Goal: Task Accomplishment & Management: Complete application form

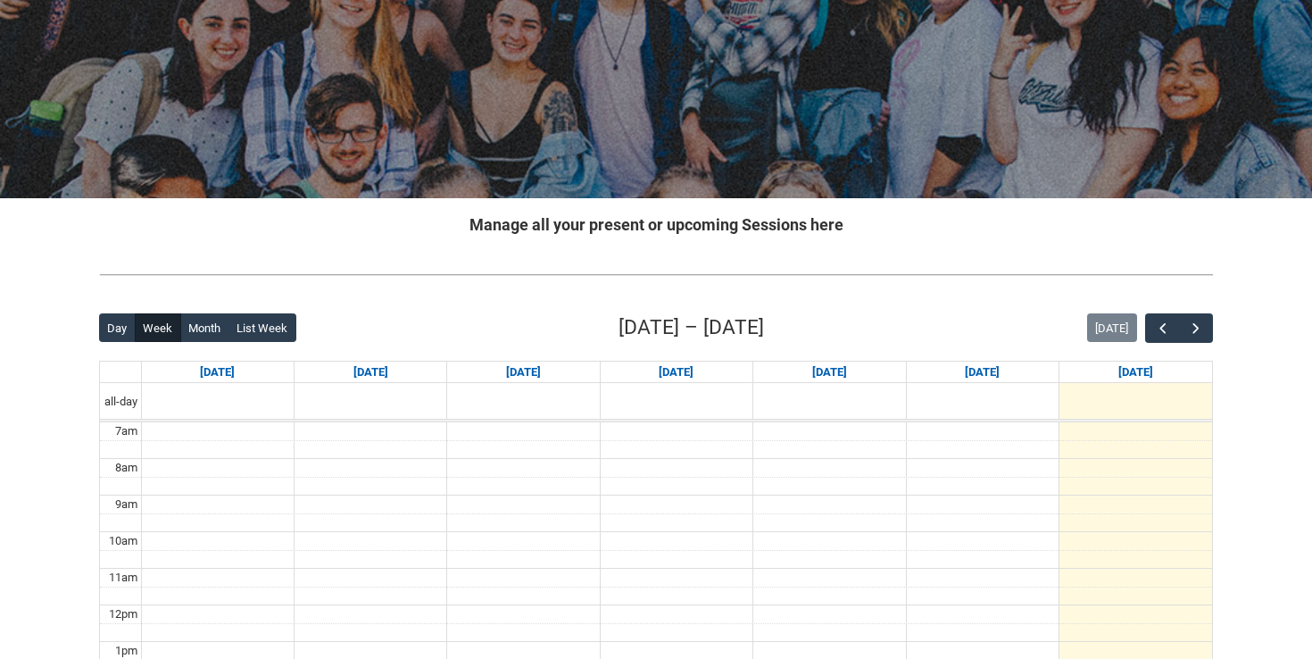
scroll to position [188, 0]
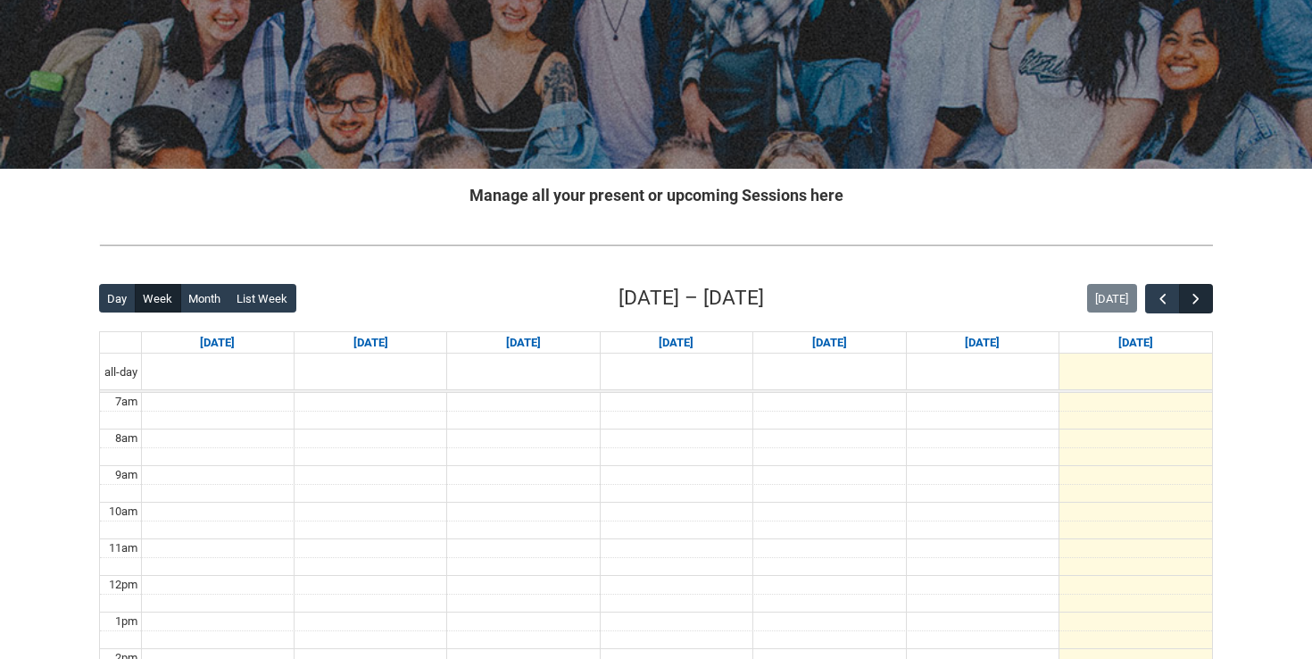
click at [1190, 299] on span "button" at bounding box center [1196, 299] width 18 height 18
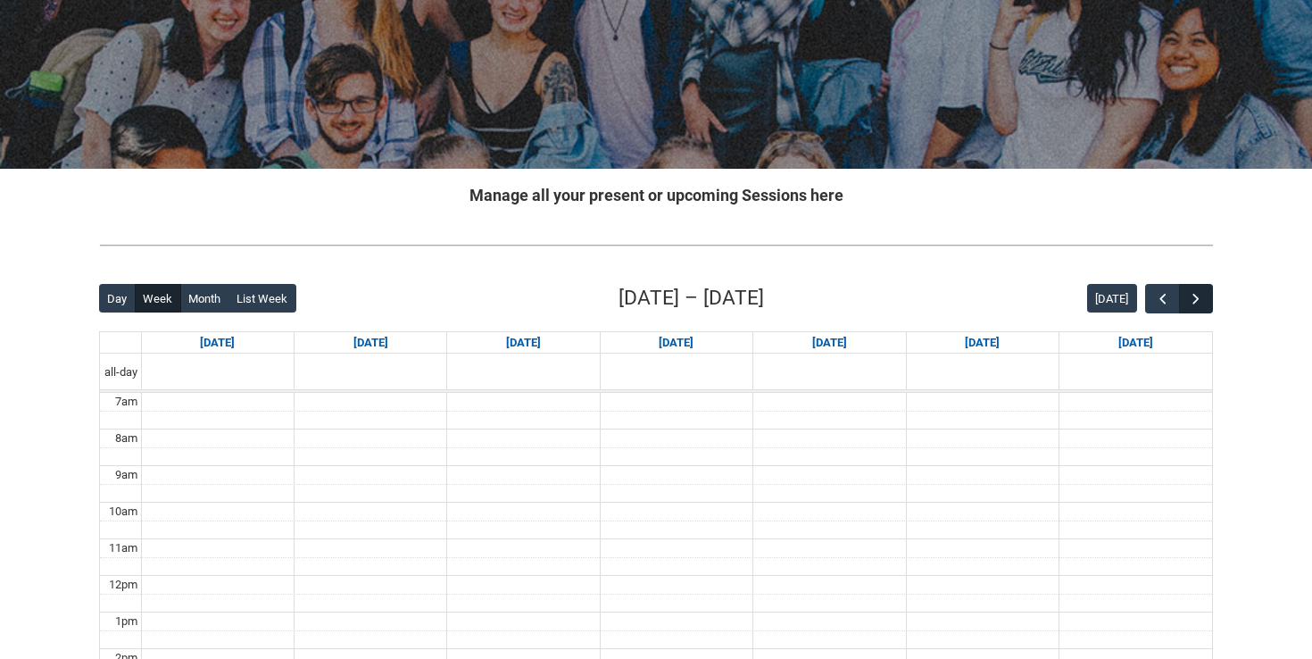
click at [1190, 299] on span "button" at bounding box center [1196, 299] width 18 height 18
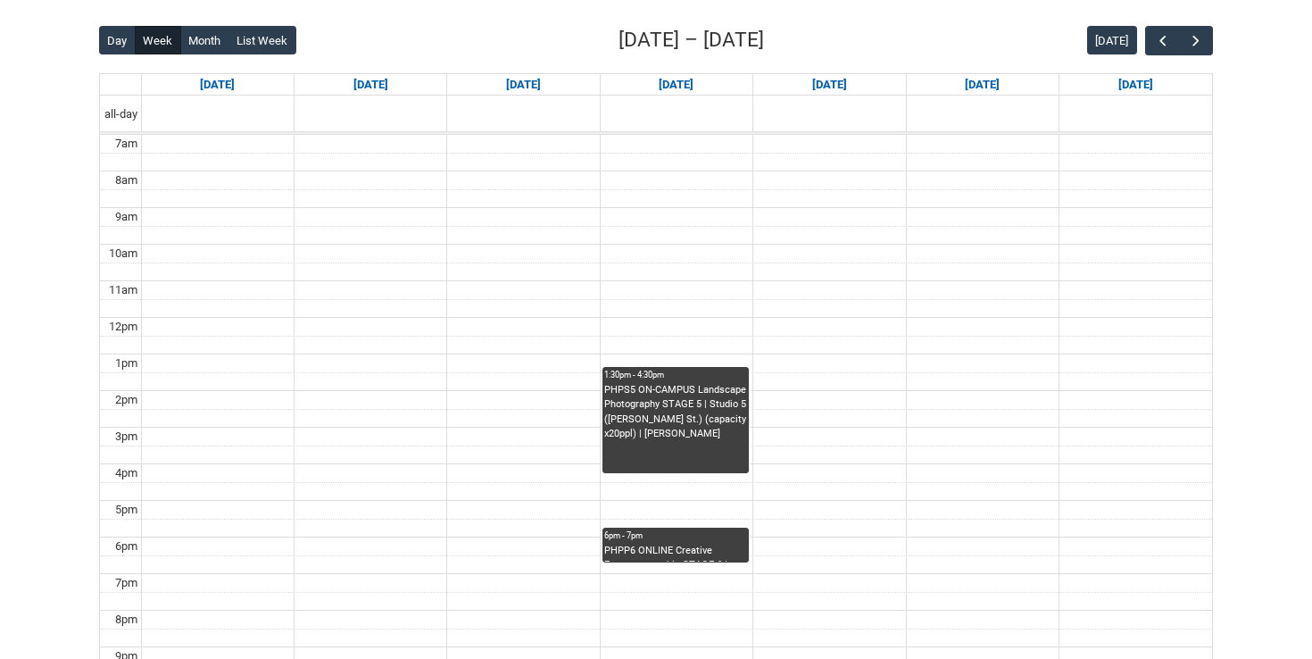
scroll to position [389, 0]
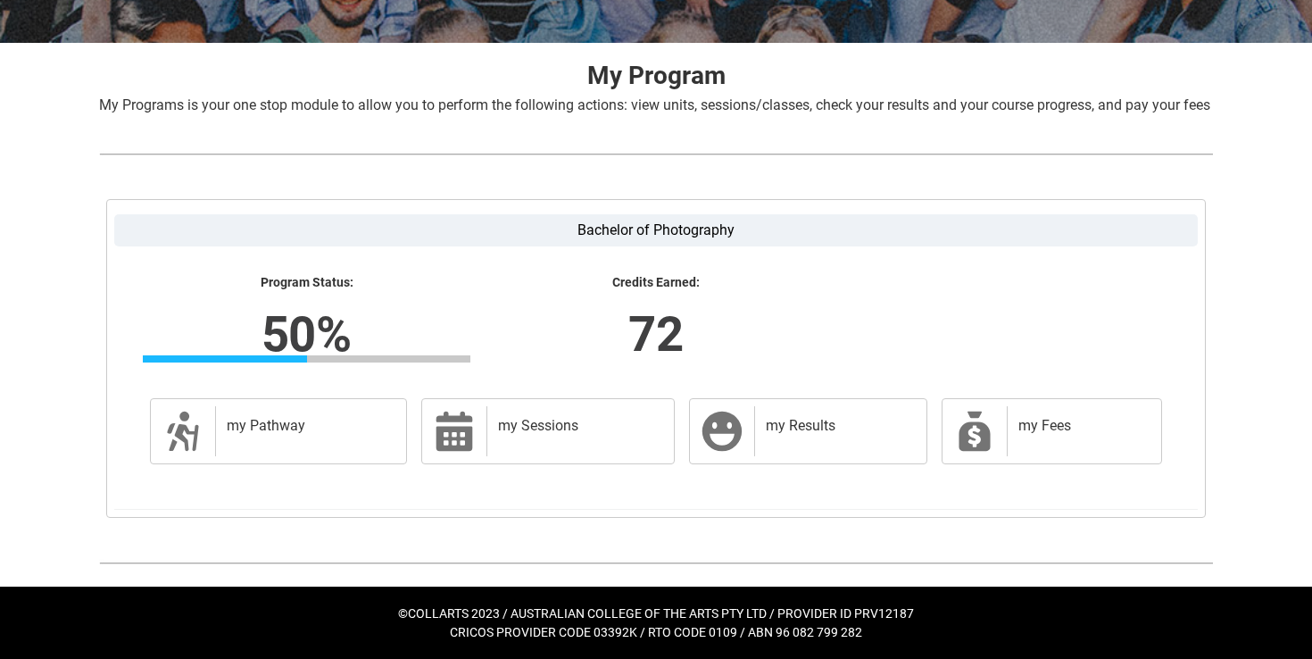
scroll to position [334, 0]
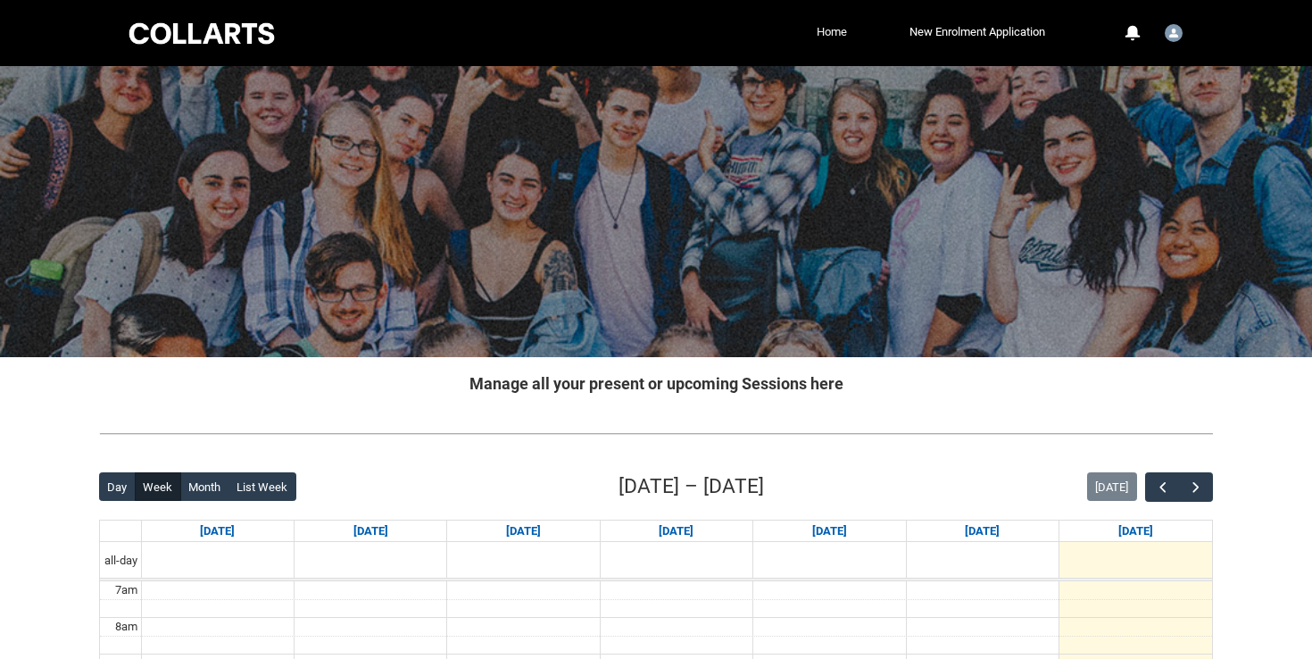
click at [834, 30] on link "Home" at bounding box center [831, 32] width 39 height 27
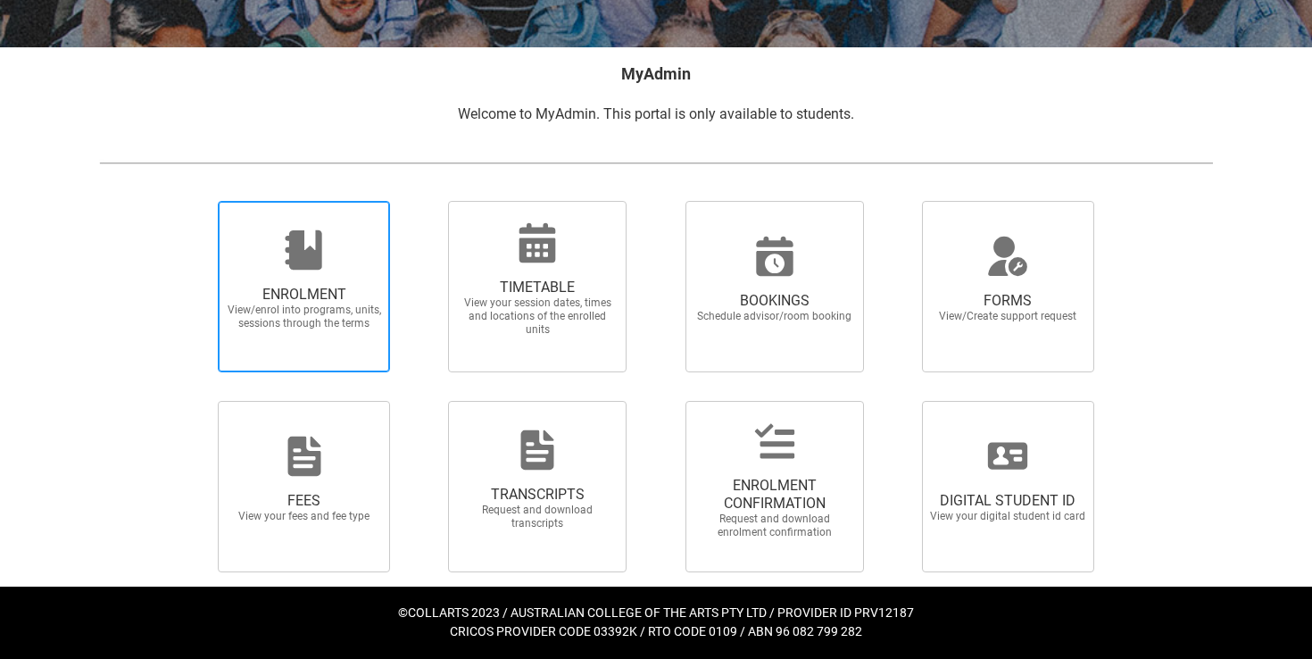
scroll to position [308, 0]
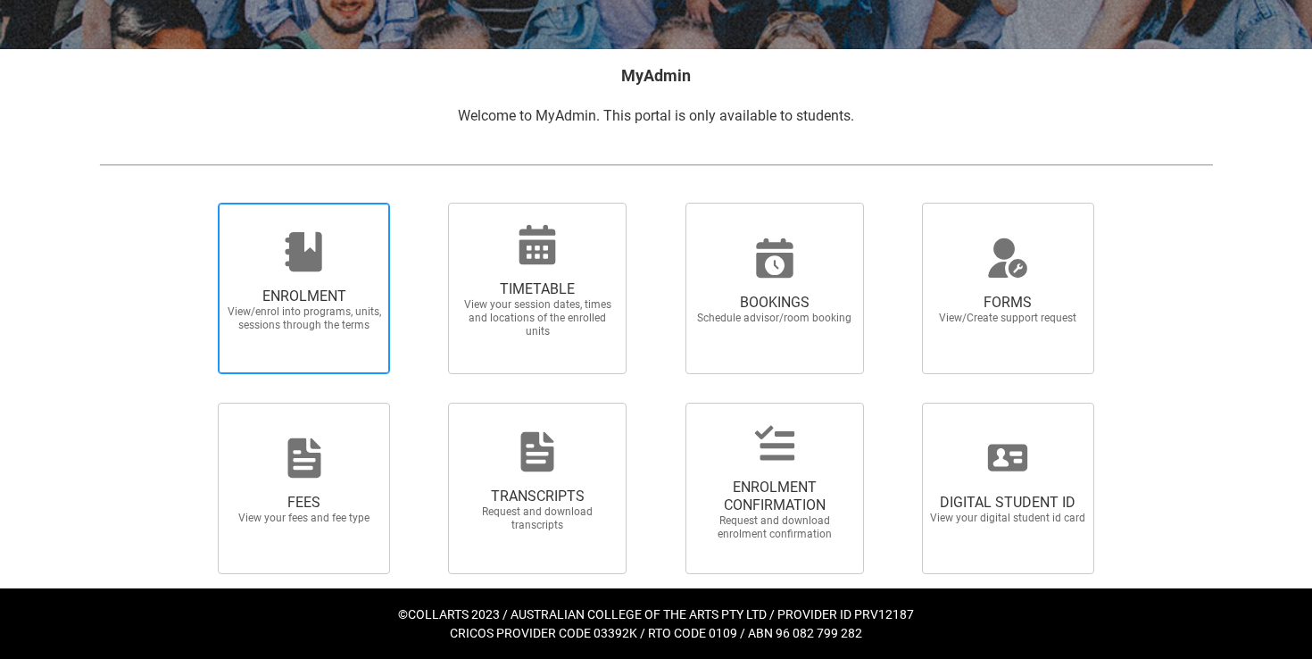
click at [346, 275] on span "ENROLMENT View/enrol into programs, units, sessions through the terms" at bounding box center [304, 309] width 171 height 73
click at [196, 203] on input "ENROLMENT View/enrol into programs, units, sessions through the terms" at bounding box center [196, 202] width 1 height 1
radio input "true"
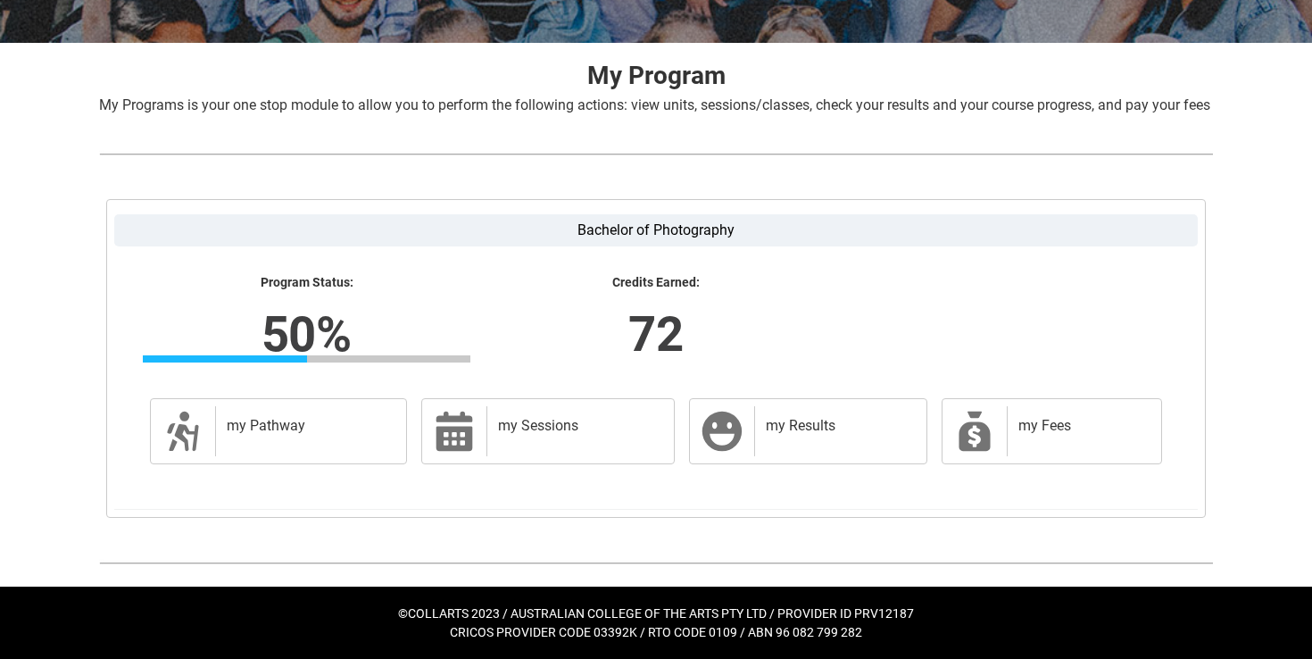
scroll to position [334, 0]
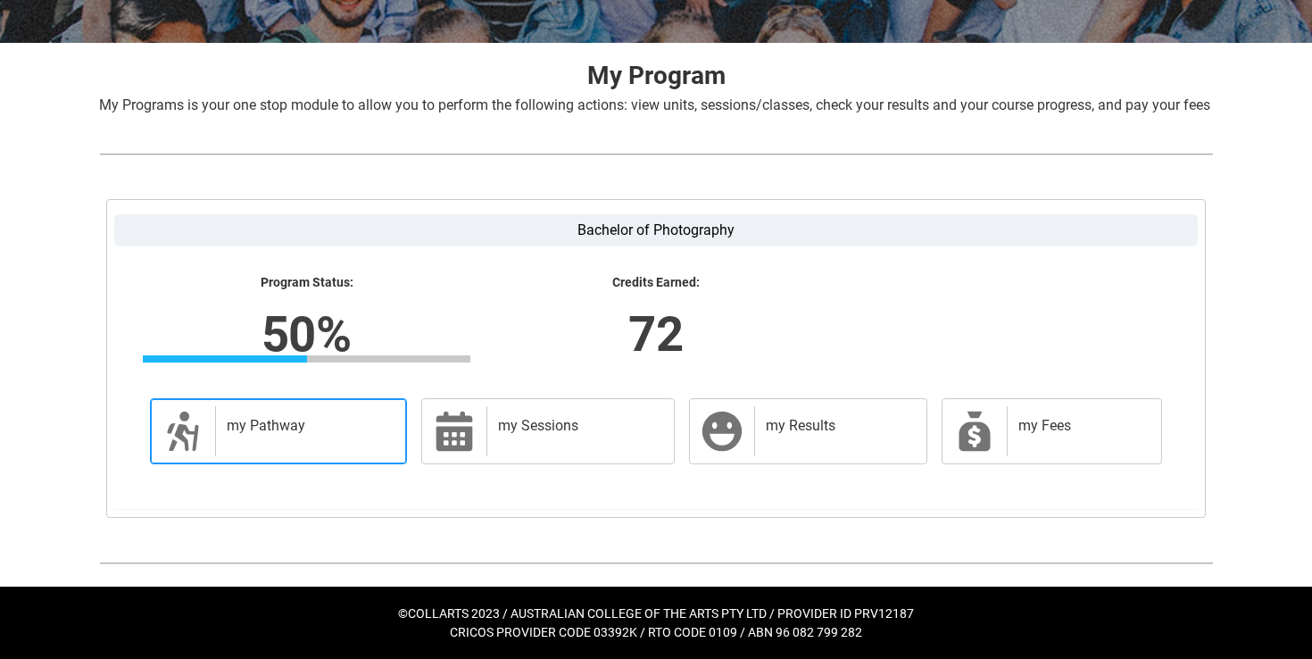
click at [357, 431] on h2 "my Pathway" at bounding box center [308, 426] width 162 height 18
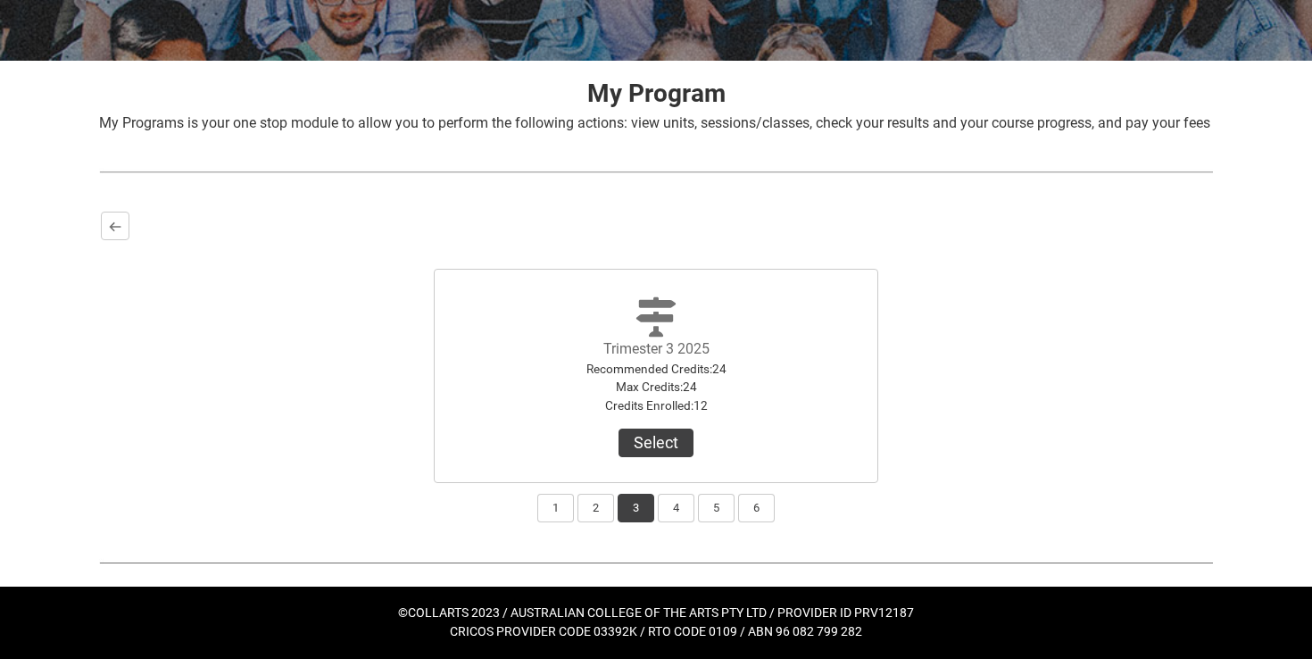
scroll to position [316, 0]
click at [663, 512] on button "4" at bounding box center [676, 508] width 37 height 29
click at [654, 455] on button "Select Term" at bounding box center [656, 443] width 116 height 29
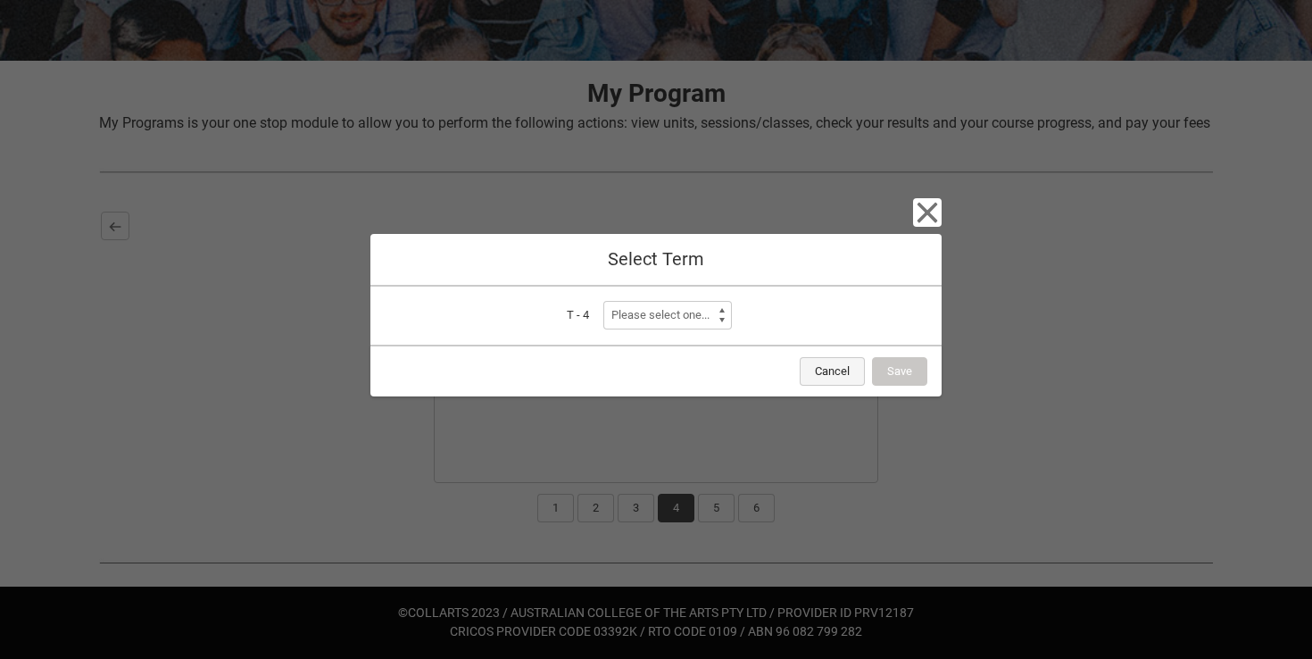
click at [816, 369] on button "Cancel" at bounding box center [832, 371] width 65 height 29
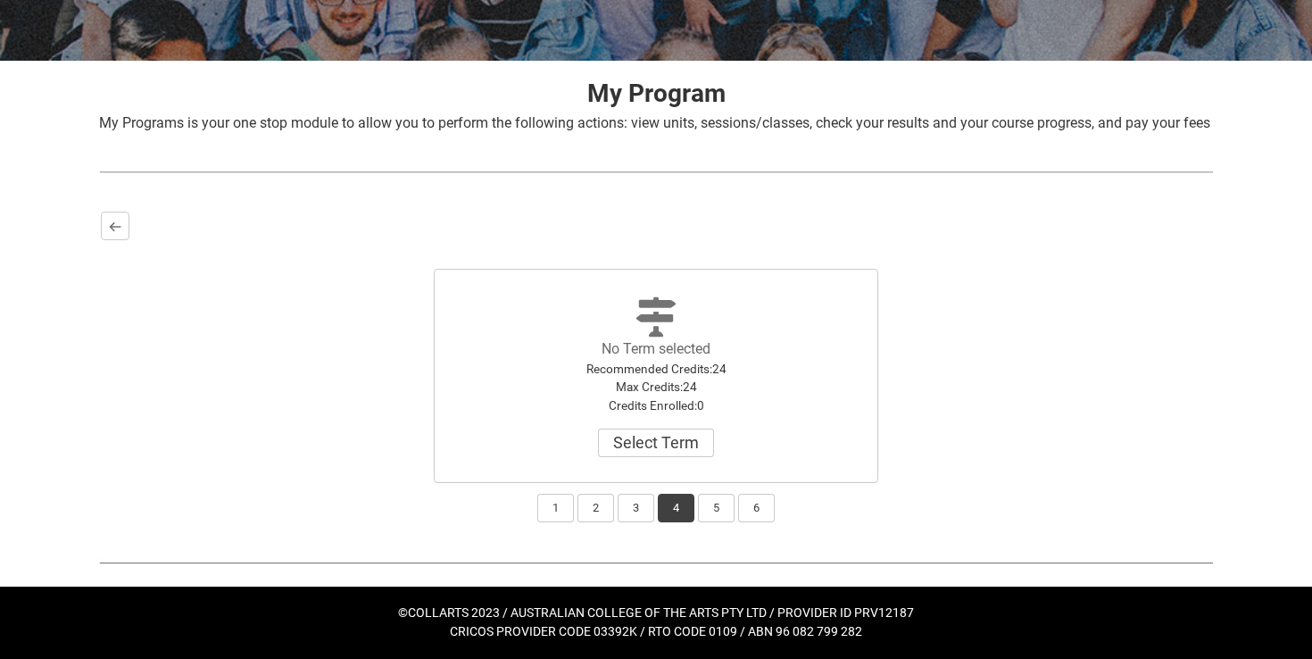
scroll to position [312, 0]
click at [727, 512] on button "5" at bounding box center [716, 508] width 37 height 29
click at [698, 451] on button "Select Term" at bounding box center [656, 443] width 116 height 29
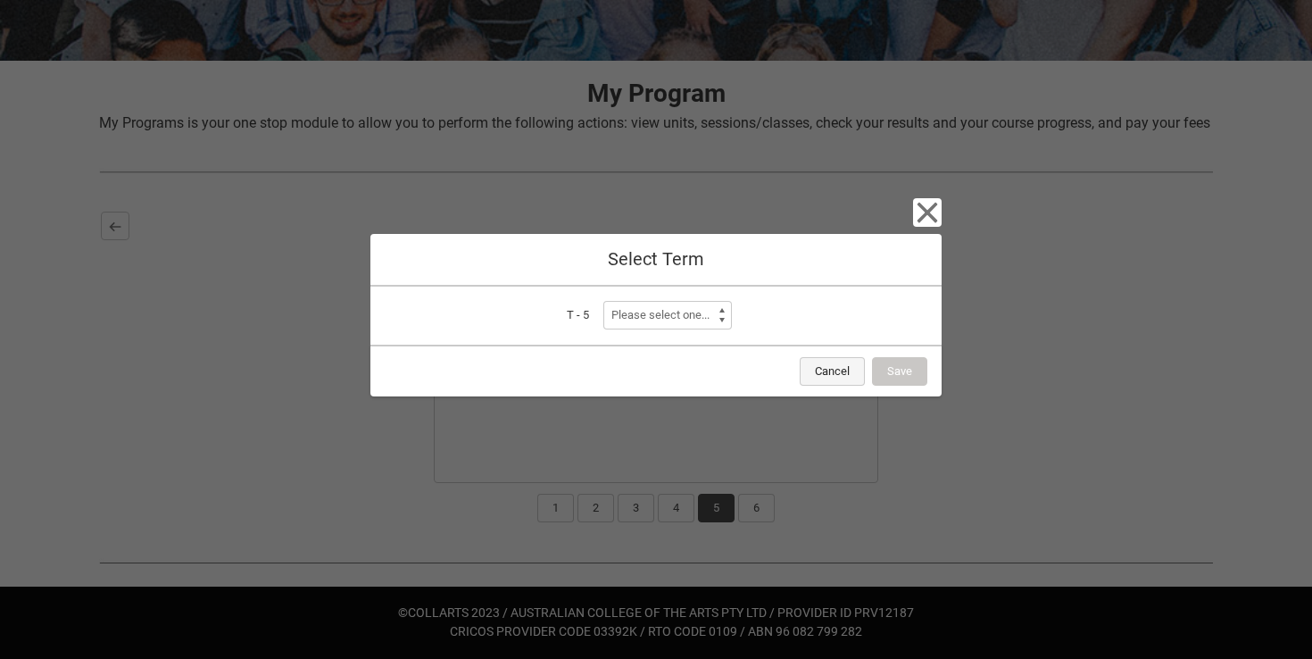
click at [821, 381] on button "Cancel" at bounding box center [832, 371] width 65 height 29
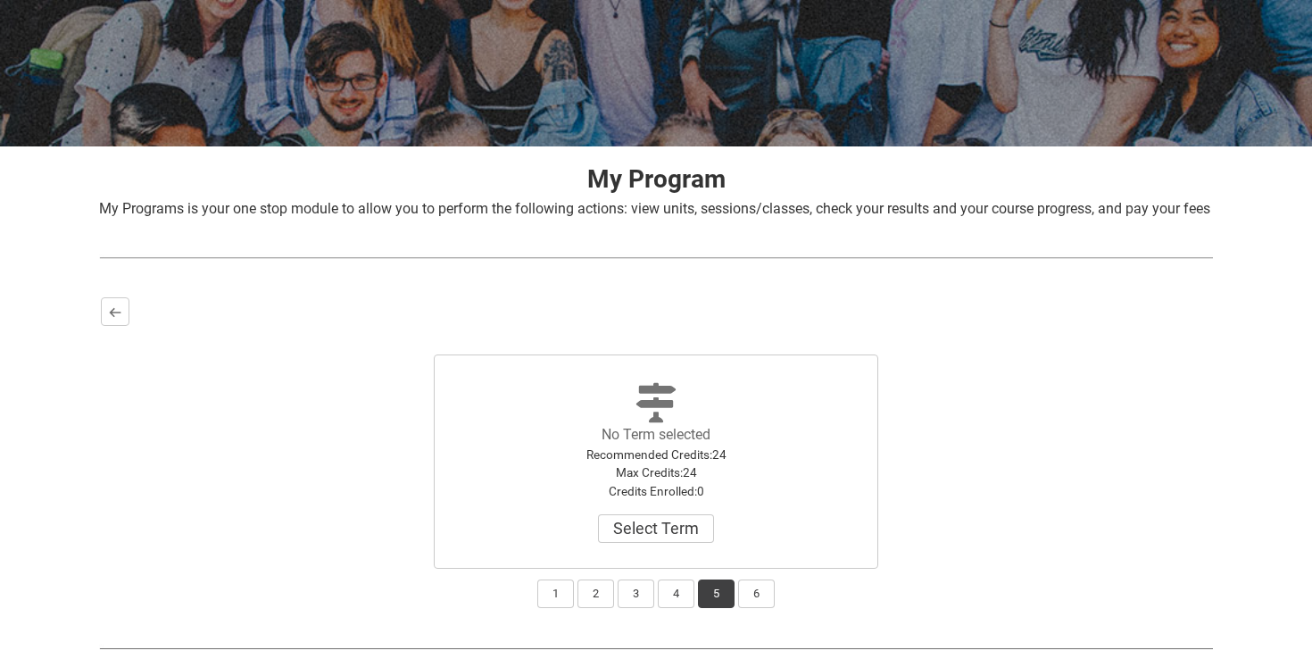
scroll to position [212, 0]
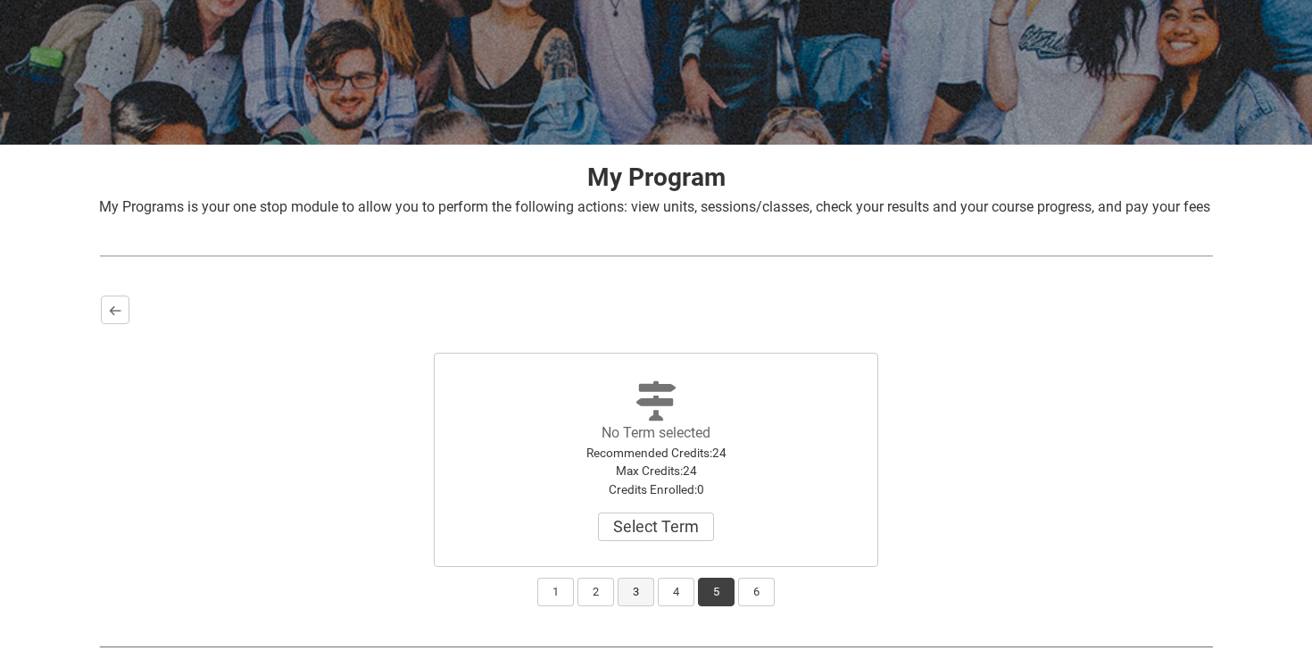
click at [637, 605] on button "3" at bounding box center [636, 592] width 37 height 29
click at [670, 541] on button "Select" at bounding box center [656, 526] width 75 height 29
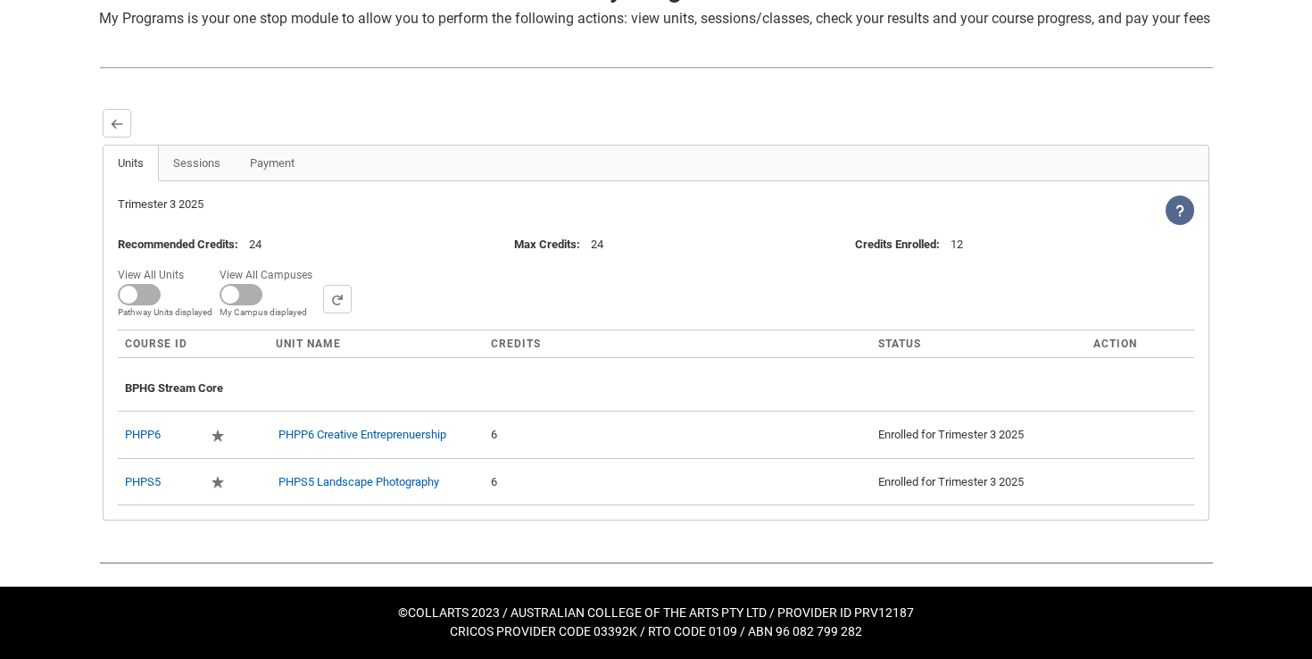
scroll to position [418, 0]
click at [206, 177] on link "Sessions" at bounding box center [197, 164] width 78 height 36
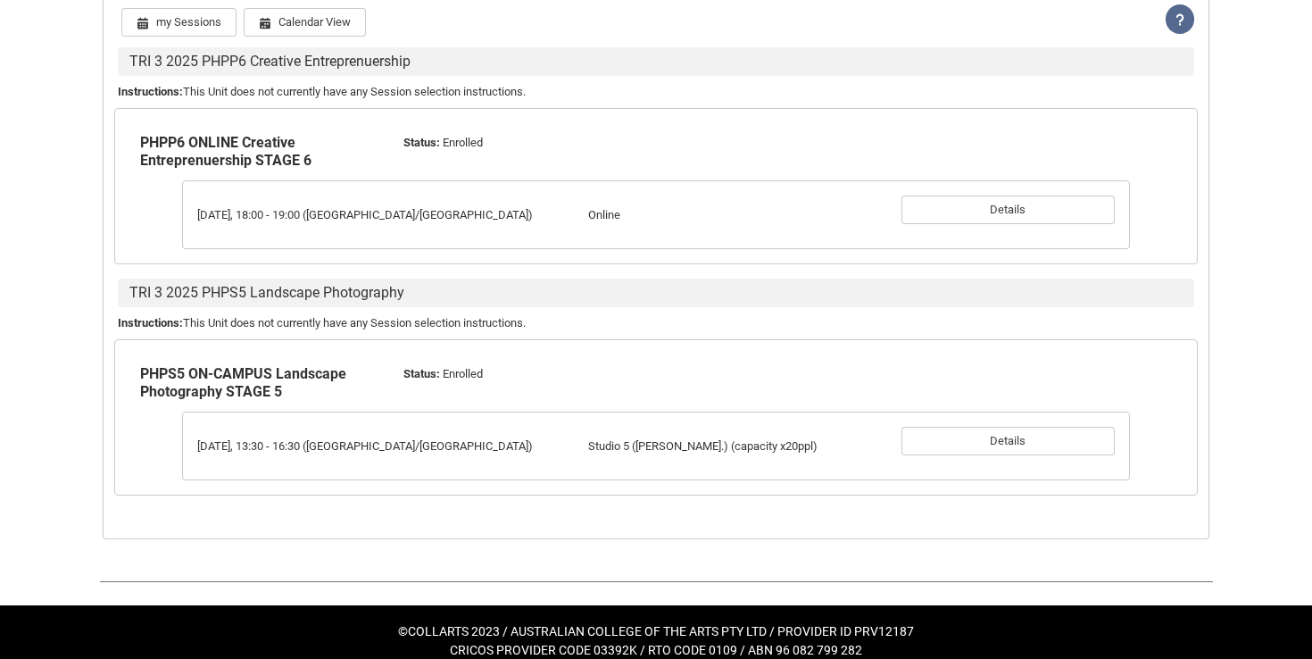
scroll to position [589, 0]
